Goal: Task Accomplishment & Management: Book appointment/travel/reservation

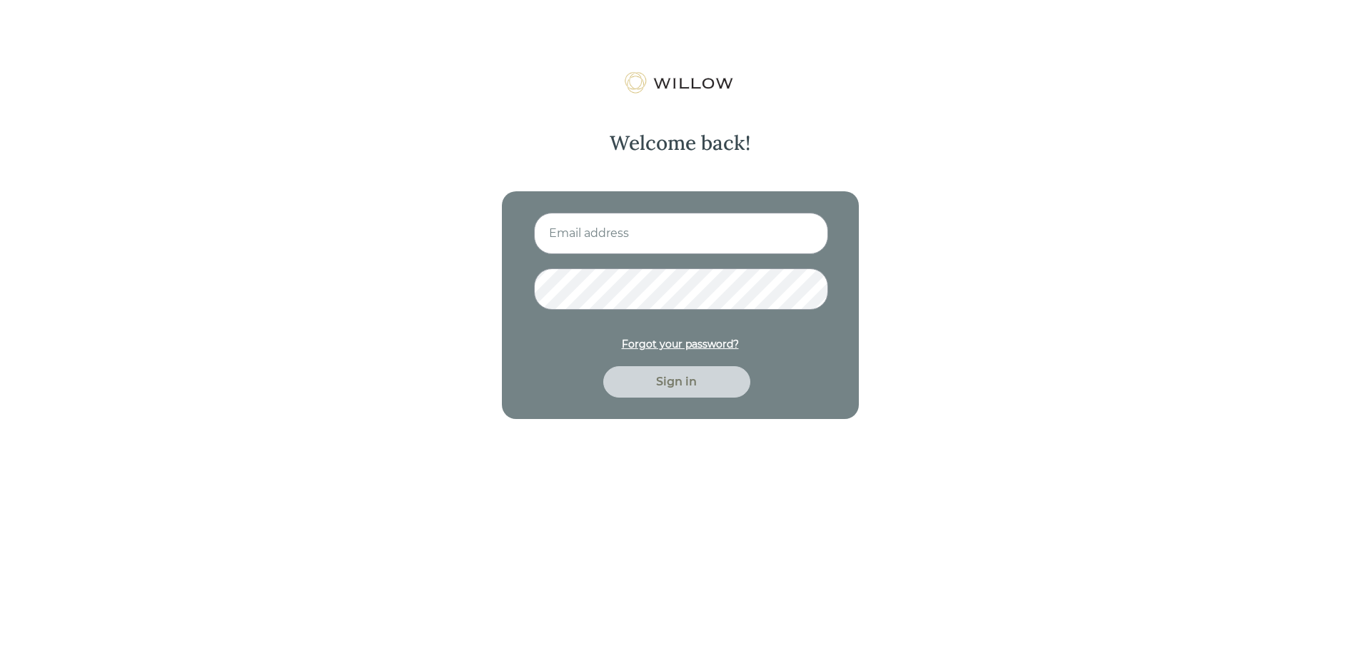
click at [732, 242] on input at bounding box center [681, 233] width 294 height 41
type input "[EMAIL_ADDRESS][DOMAIN_NAME]"
click at [692, 381] on div "Sign in" at bounding box center [677, 381] width 114 height 17
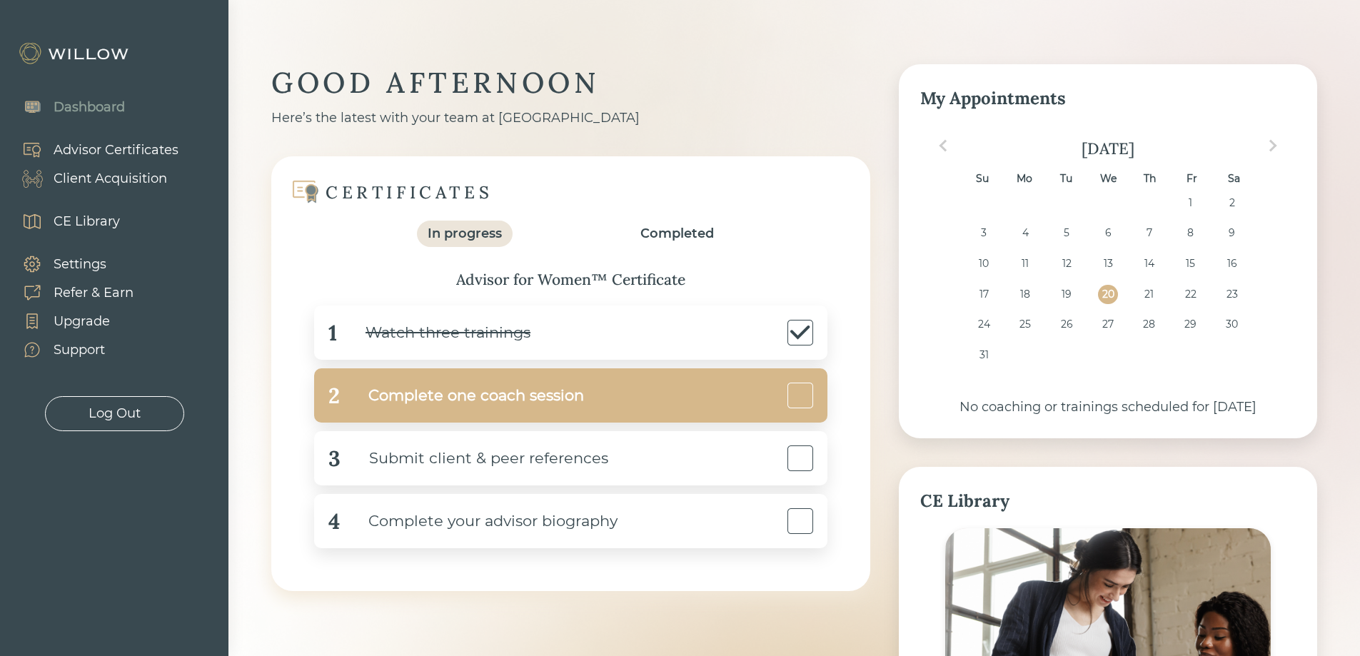
click at [566, 390] on div "Complete one coach session" at bounding box center [462, 396] width 244 height 32
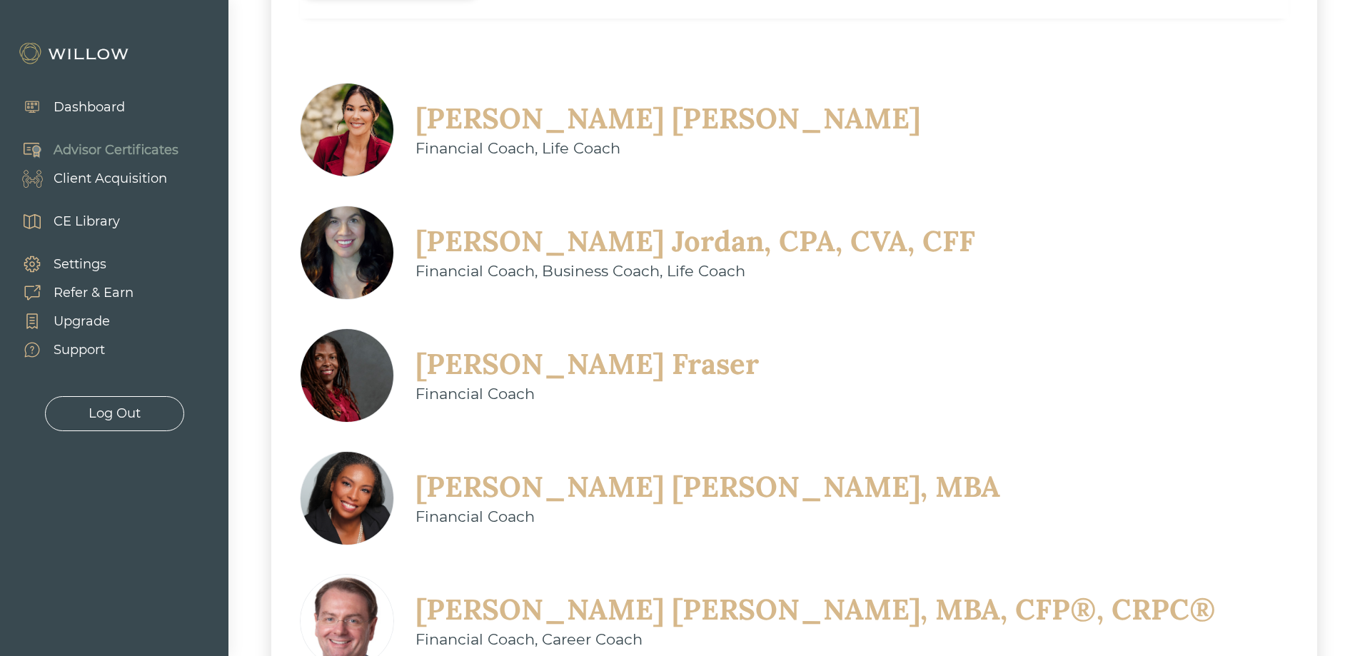
scroll to position [385, 0]
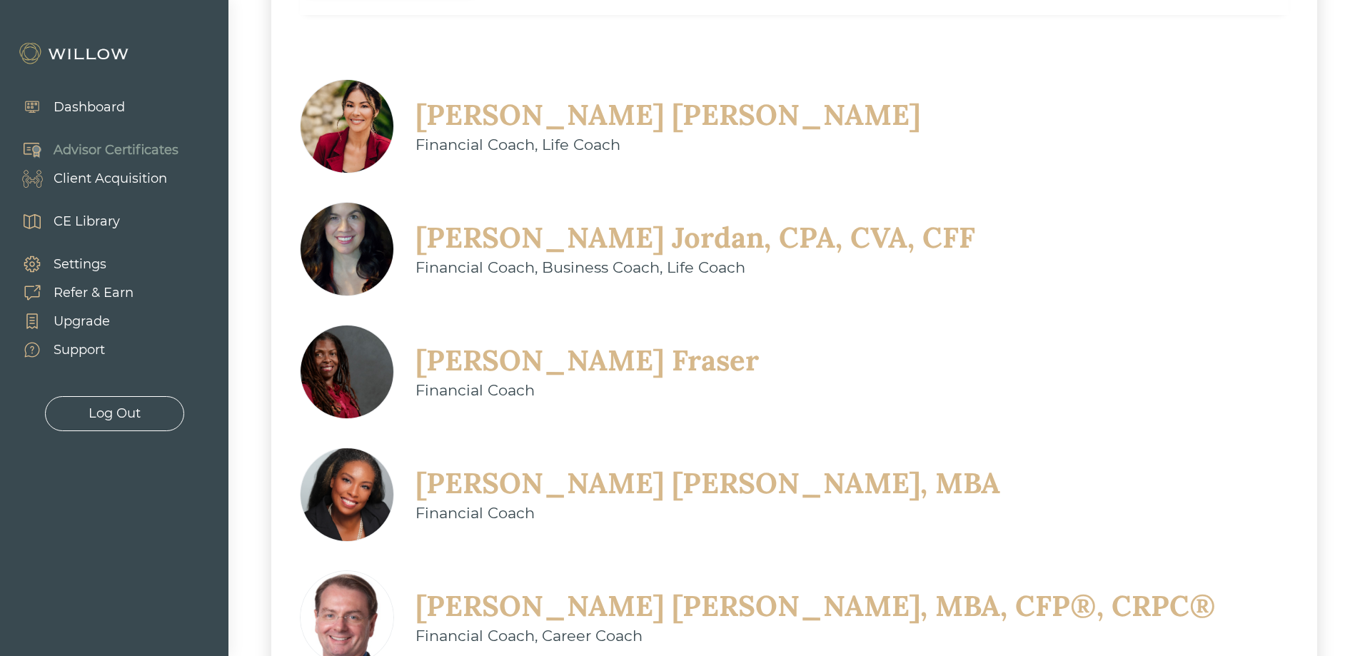
click at [988, 465] on div "[PERSON_NAME], MBA" at bounding box center [707, 483] width 585 height 37
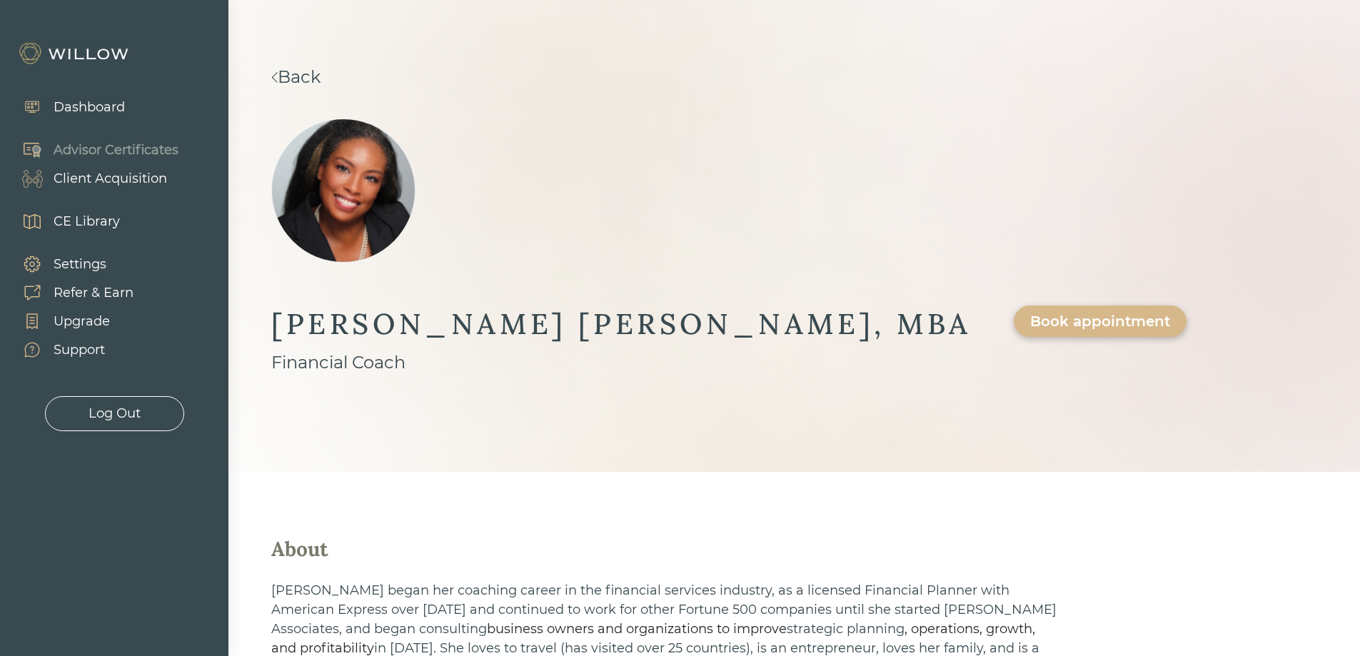
click at [320, 67] on link "Back" at bounding box center [295, 76] width 49 height 21
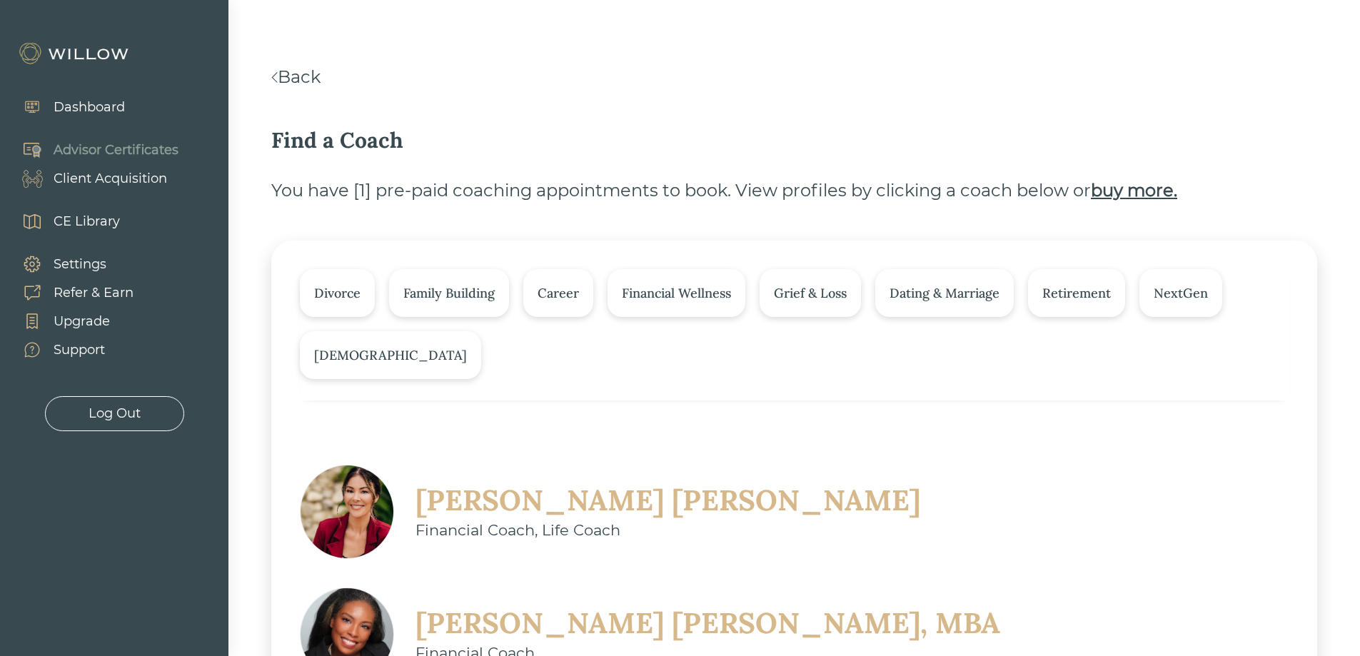
click at [589, 518] on div "[PERSON_NAME]" at bounding box center [667, 500] width 505 height 37
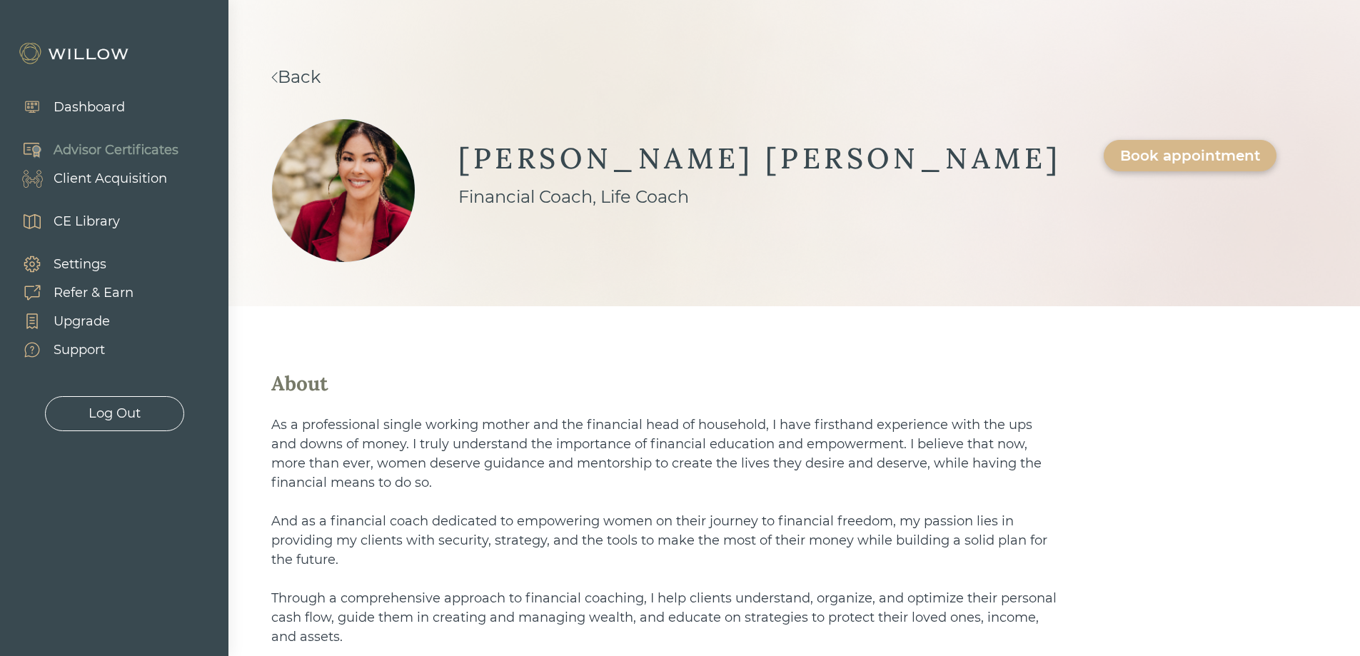
click at [1120, 153] on div "Book appointment" at bounding box center [1190, 155] width 140 height 17
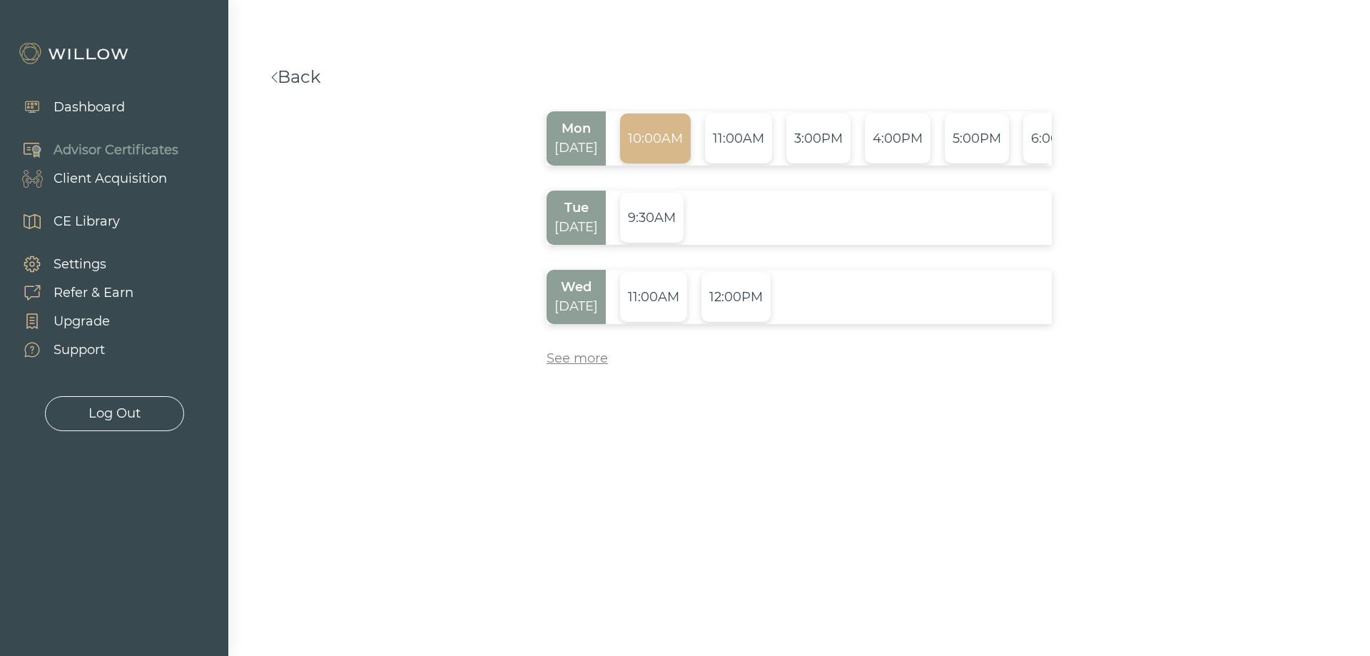
click at [664, 133] on div "10:00AM" at bounding box center [655, 138] width 71 height 50
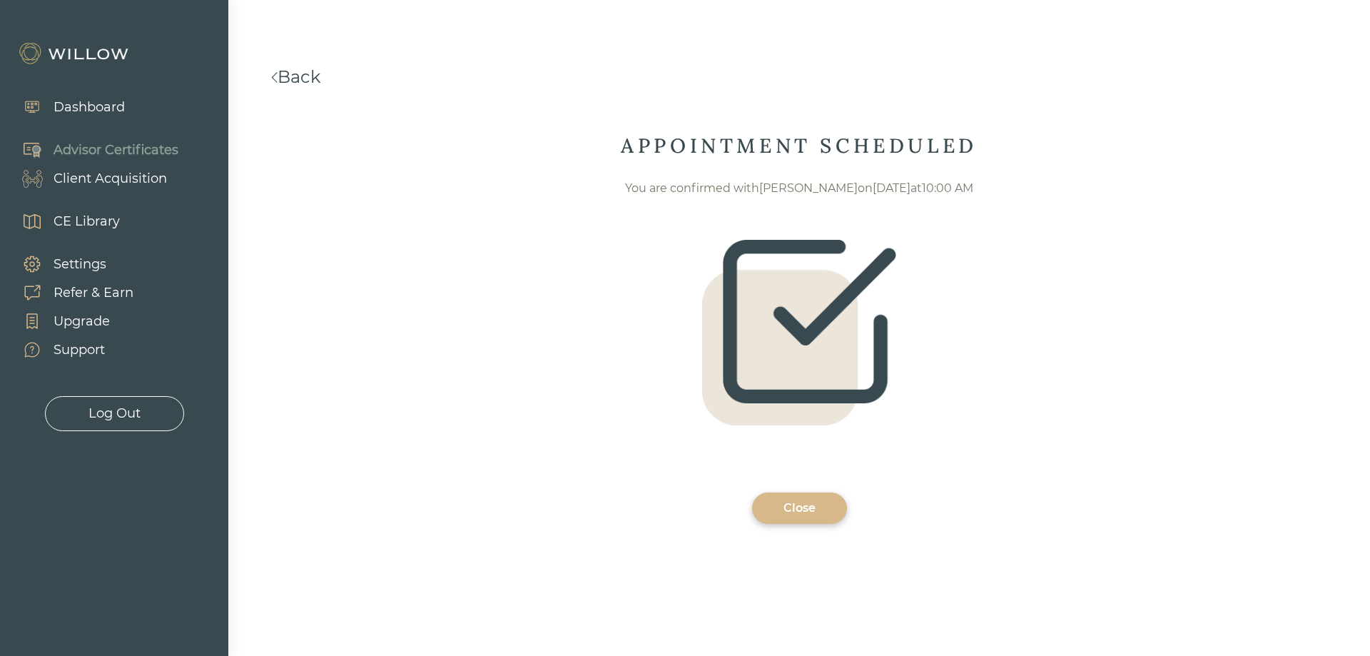
click at [824, 515] on div "Close" at bounding box center [800, 508] width 62 height 17
